Goal: Task Accomplishment & Management: Complete application form

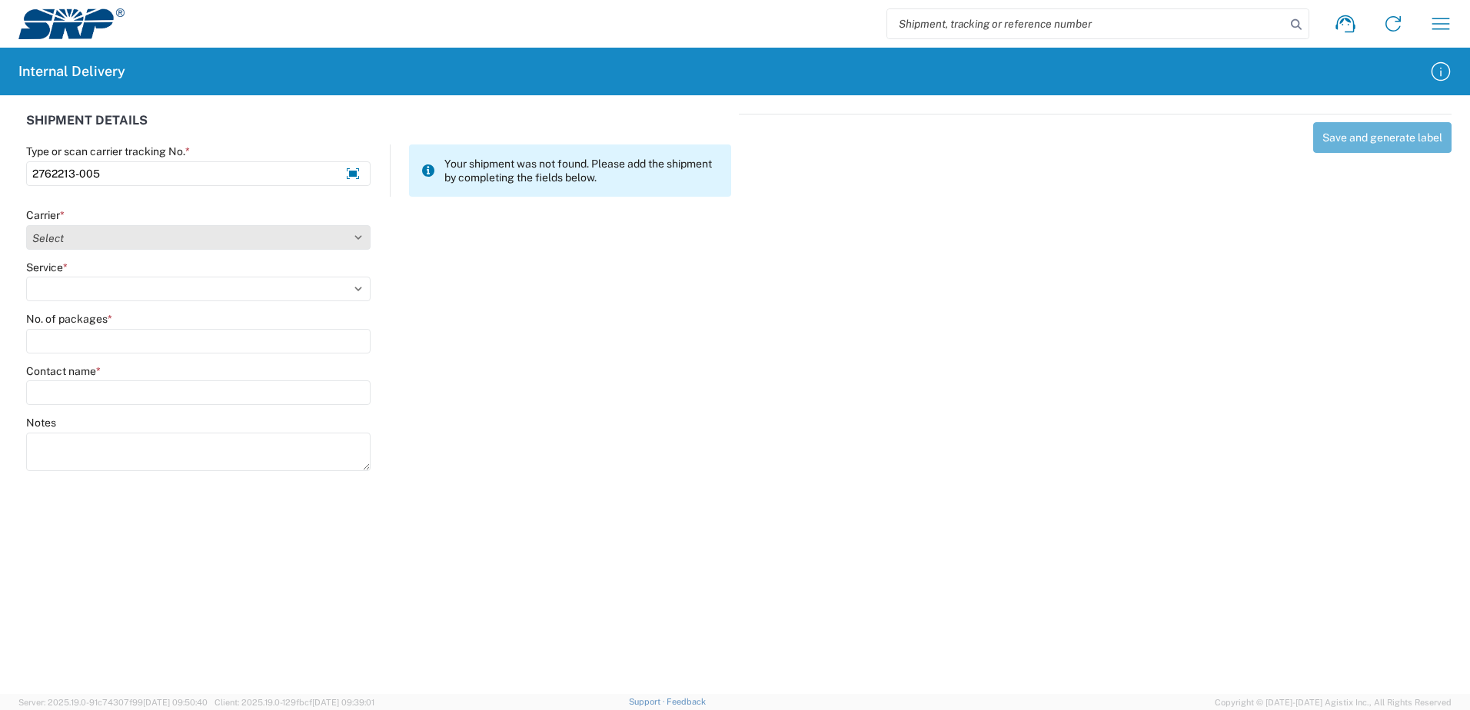
type input "2762213-005"
click at [358, 237] on select "Select Amazon Logistics ATI Trucking BC Dimerco Logistics Empire Southwest FedE…" at bounding box center [198, 237] width 344 height 25
select select "18714"
click at [26, 225] on select "Select Amazon Logistics ATI Trucking BC Dimerco Logistics Empire Southwest FedE…" at bounding box center [198, 237] width 344 height 25
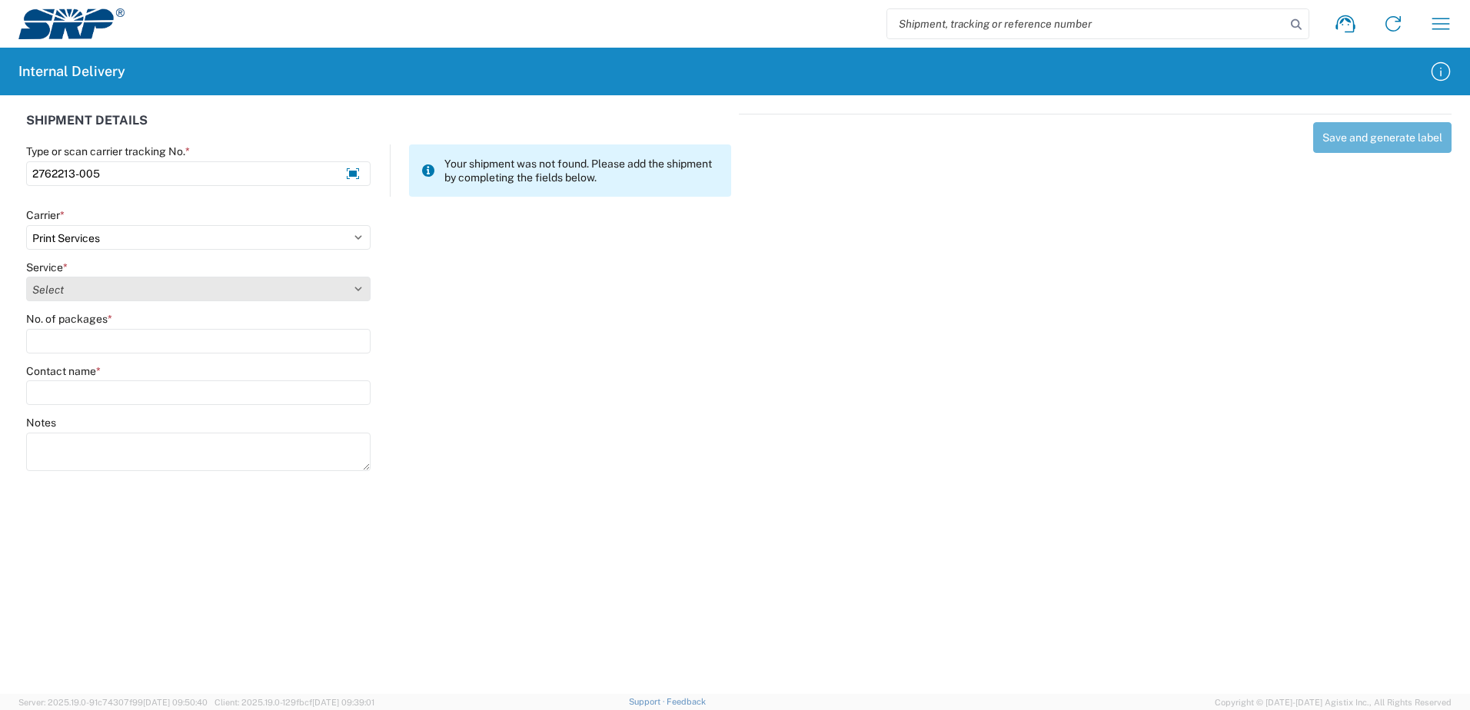
click at [356, 288] on select "Select Ground Inter-office" at bounding box center [198, 289] width 344 height 25
select select "35764"
click at [26, 277] on select "Select Ground Inter-office" at bounding box center [198, 289] width 344 height 25
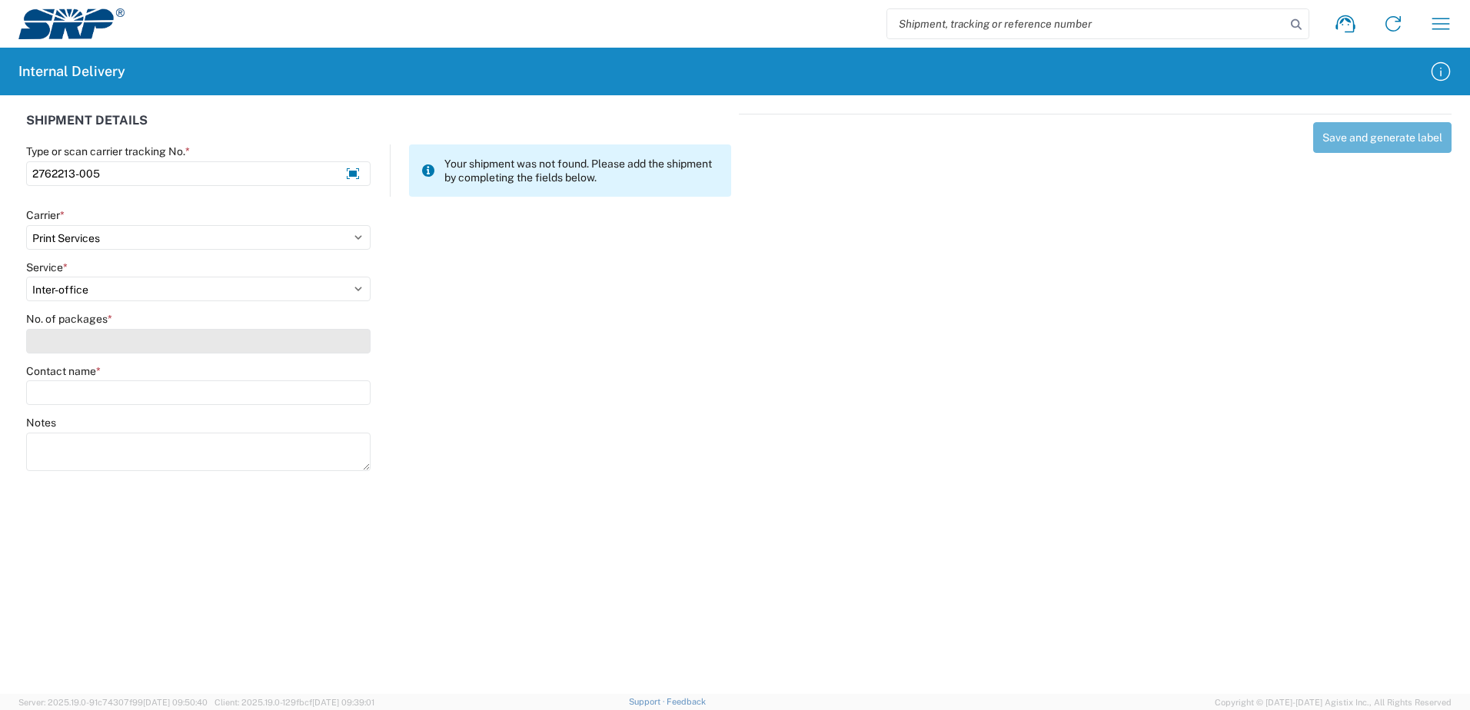
click at [339, 351] on input "No. of packages *" at bounding box center [198, 341] width 344 height 25
type input "2"
click at [344, 394] on input "Contact name *" at bounding box center [198, 393] width 344 height 25
type input "S"
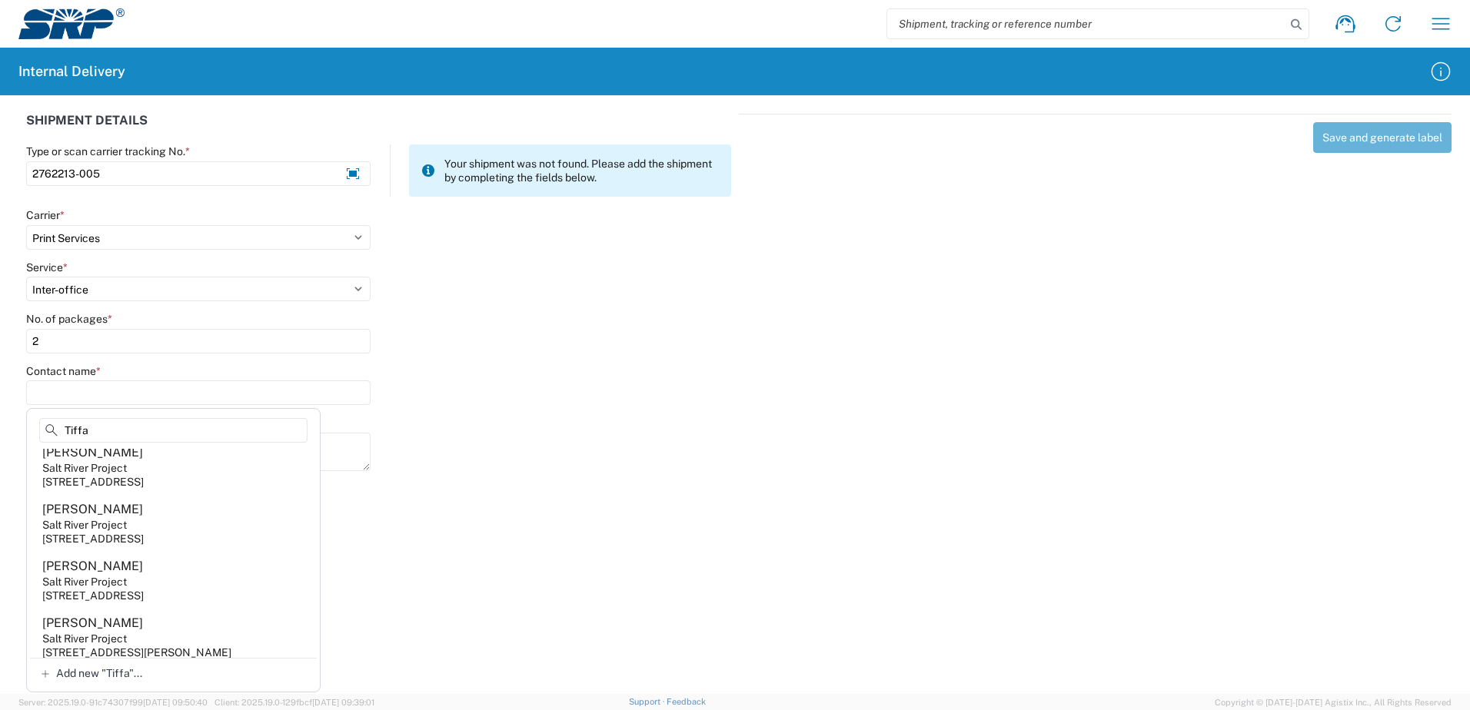
scroll to position [52, 0]
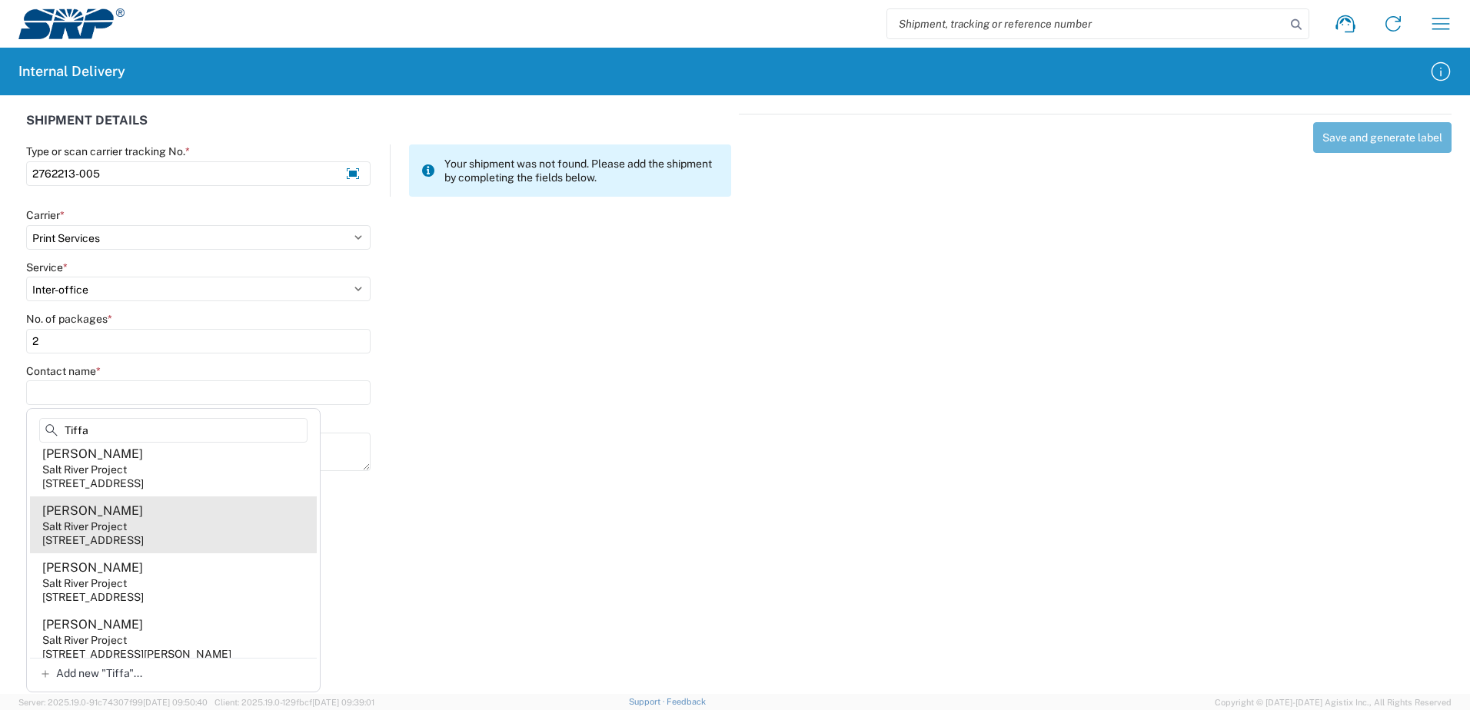
type input "Tiffa"
click at [181, 527] on agx-address-suggestion-item "[PERSON_NAME] Salt River Project [STREET_ADDRESS]" at bounding box center [173, 525] width 287 height 57
type input "[PERSON_NAME]"
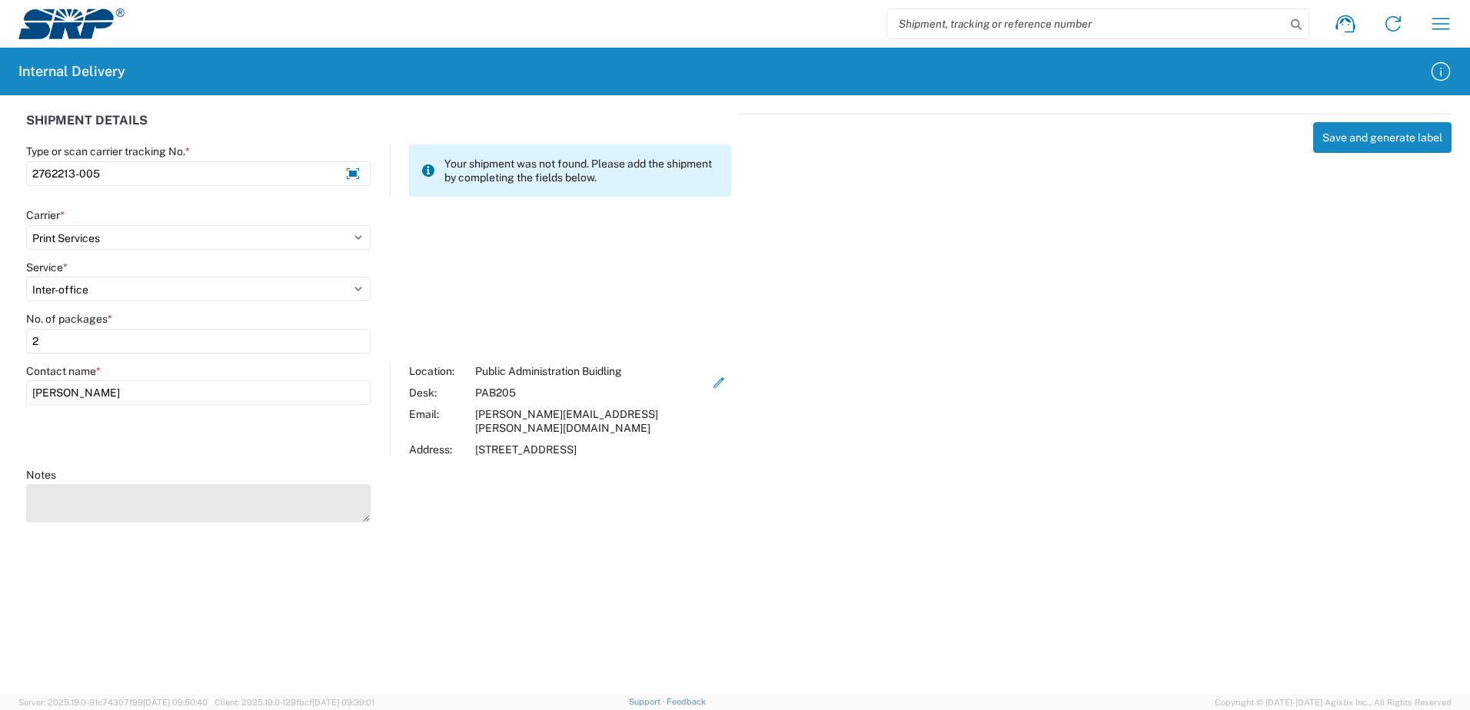
click at [113, 494] on textarea "Notes" at bounding box center [198, 503] width 344 height 38
type textarea "Safety Communication Banner Stand"
click at [1370, 141] on button "Save and generate label" at bounding box center [1382, 137] width 138 height 31
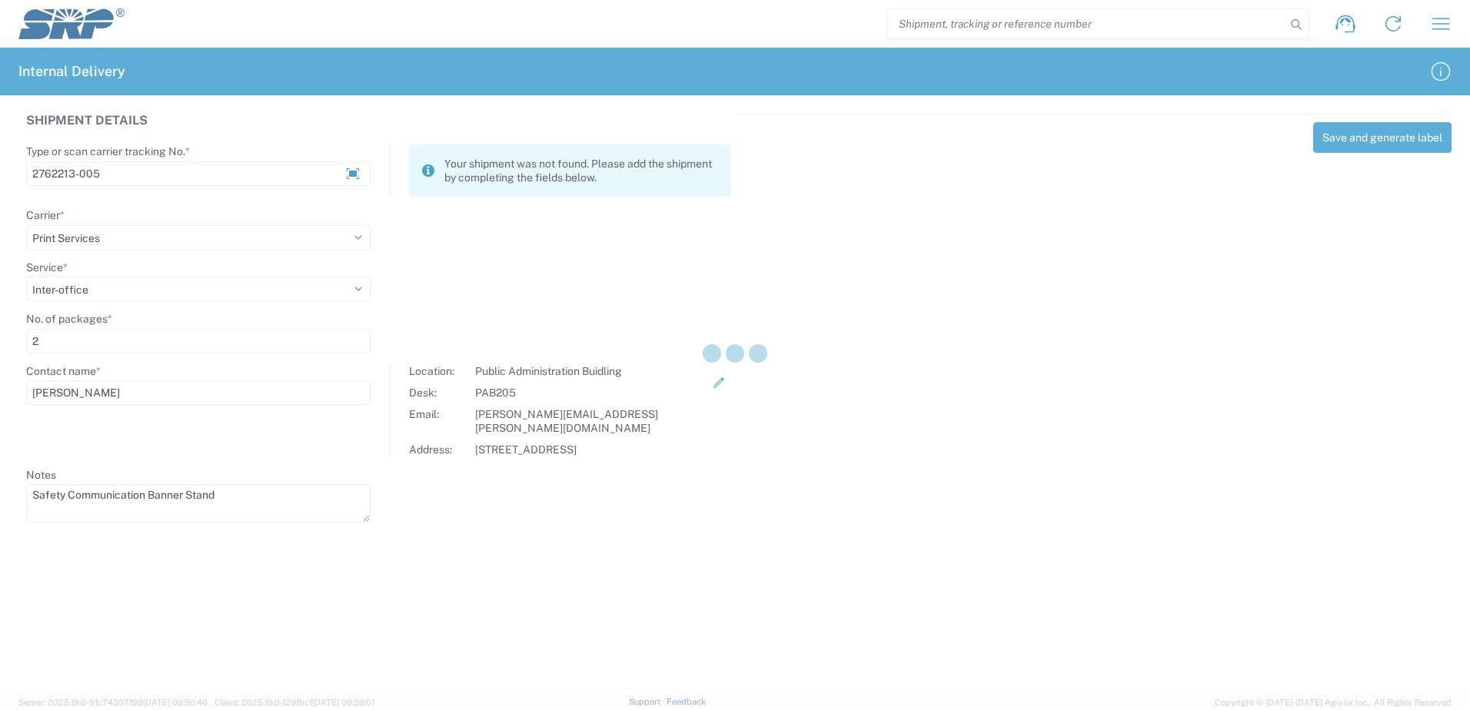
select select
